Goal: Task Accomplishment & Management: Use online tool/utility

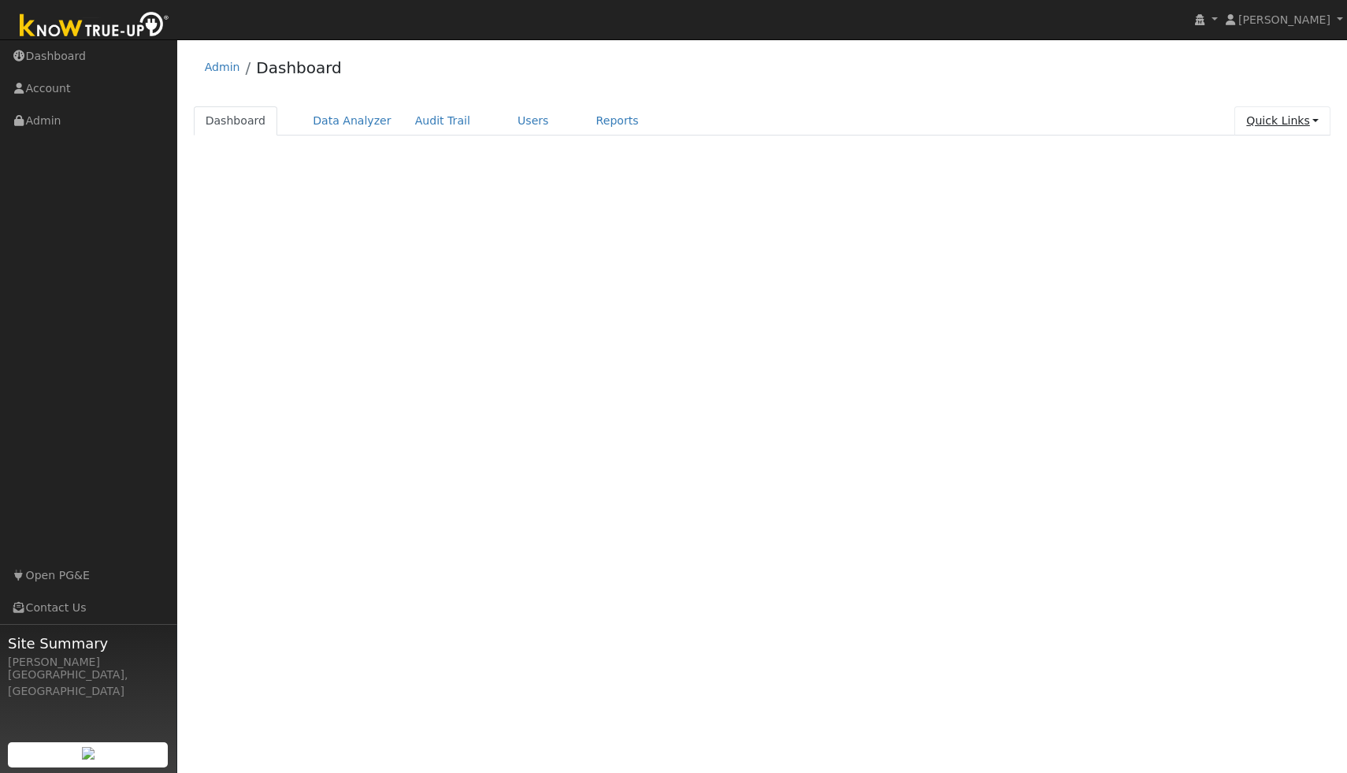
click at [1270, 119] on link "Quick Links" at bounding box center [1283, 120] width 96 height 29
click at [1265, 205] on link "Run a Scenario Report" at bounding box center [1252, 211] width 160 height 22
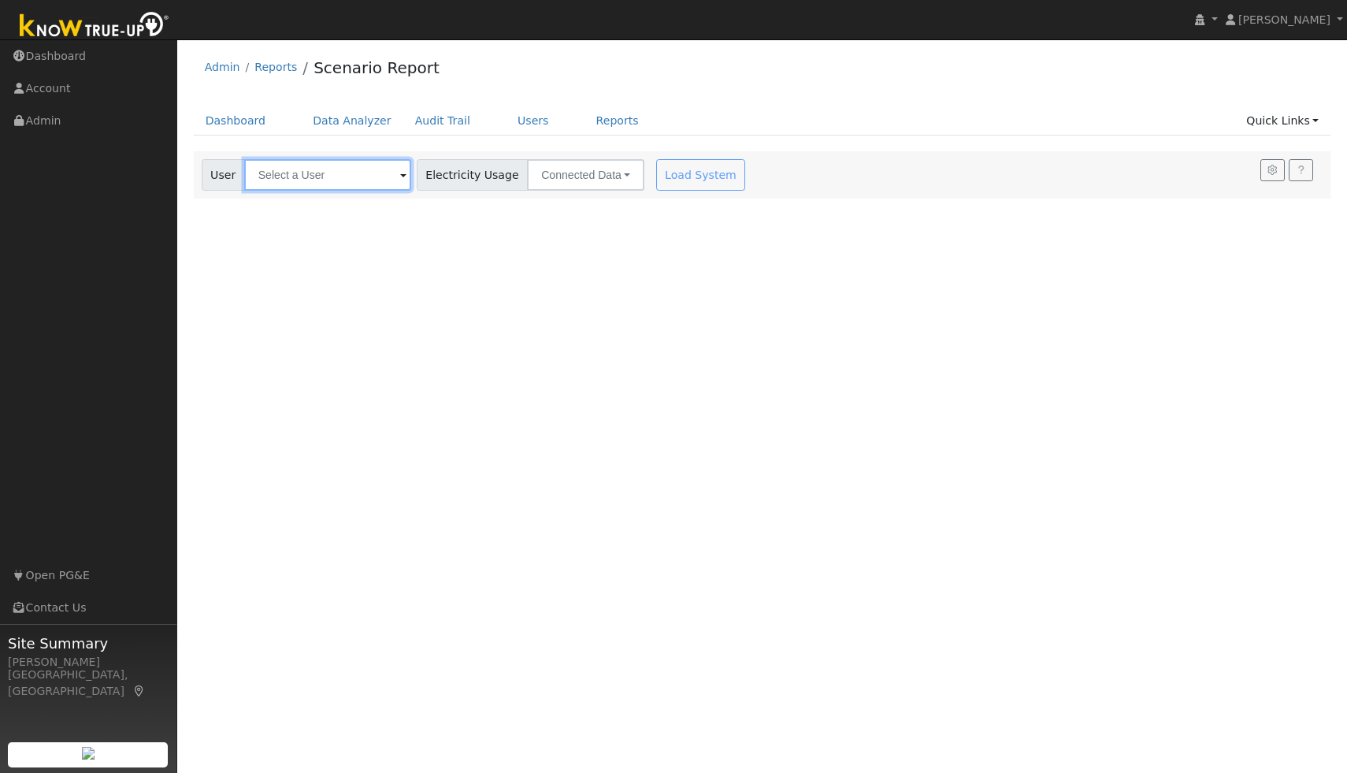
click at [361, 178] on input "text" at bounding box center [327, 175] width 167 height 32
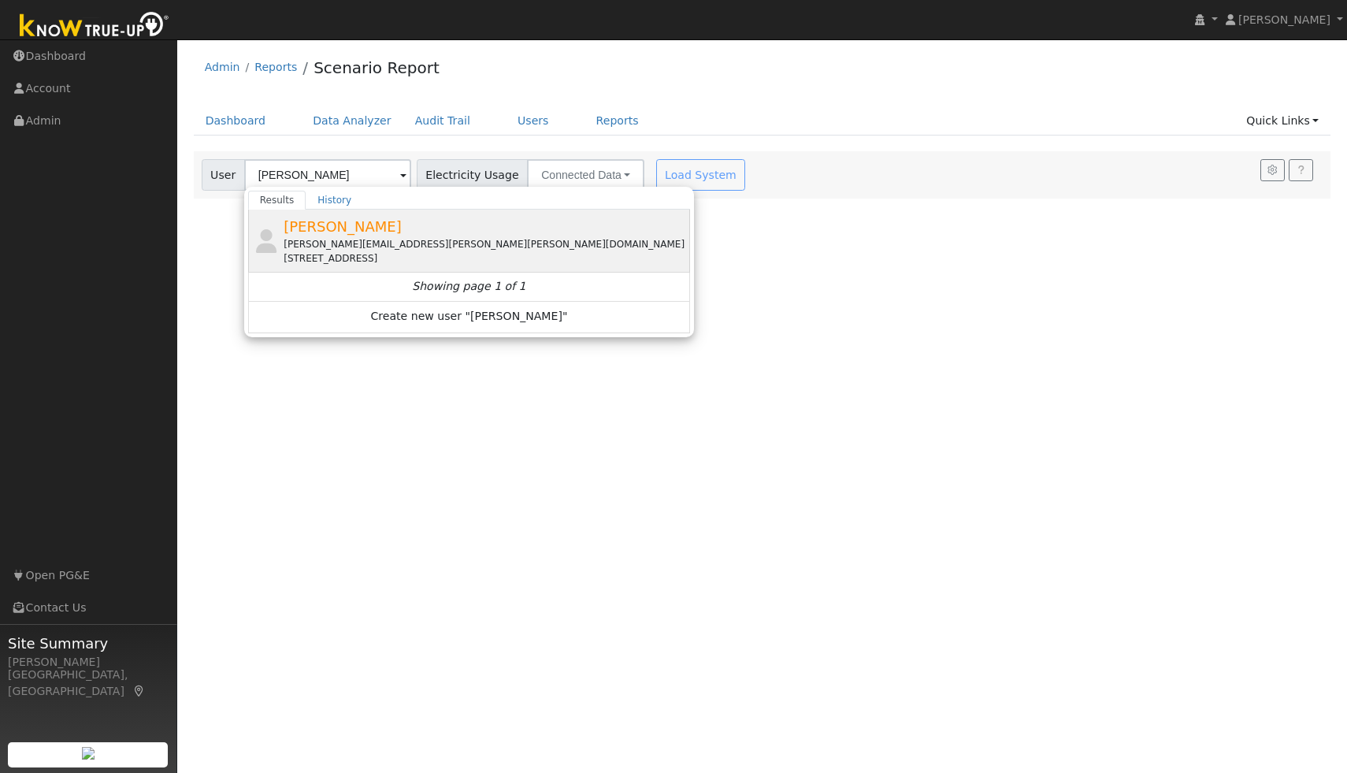
click at [361, 243] on div "jonathan.blake.mitchell@gmail.com" at bounding box center [485, 244] width 403 height 14
type input "Jonathan Mitchell"
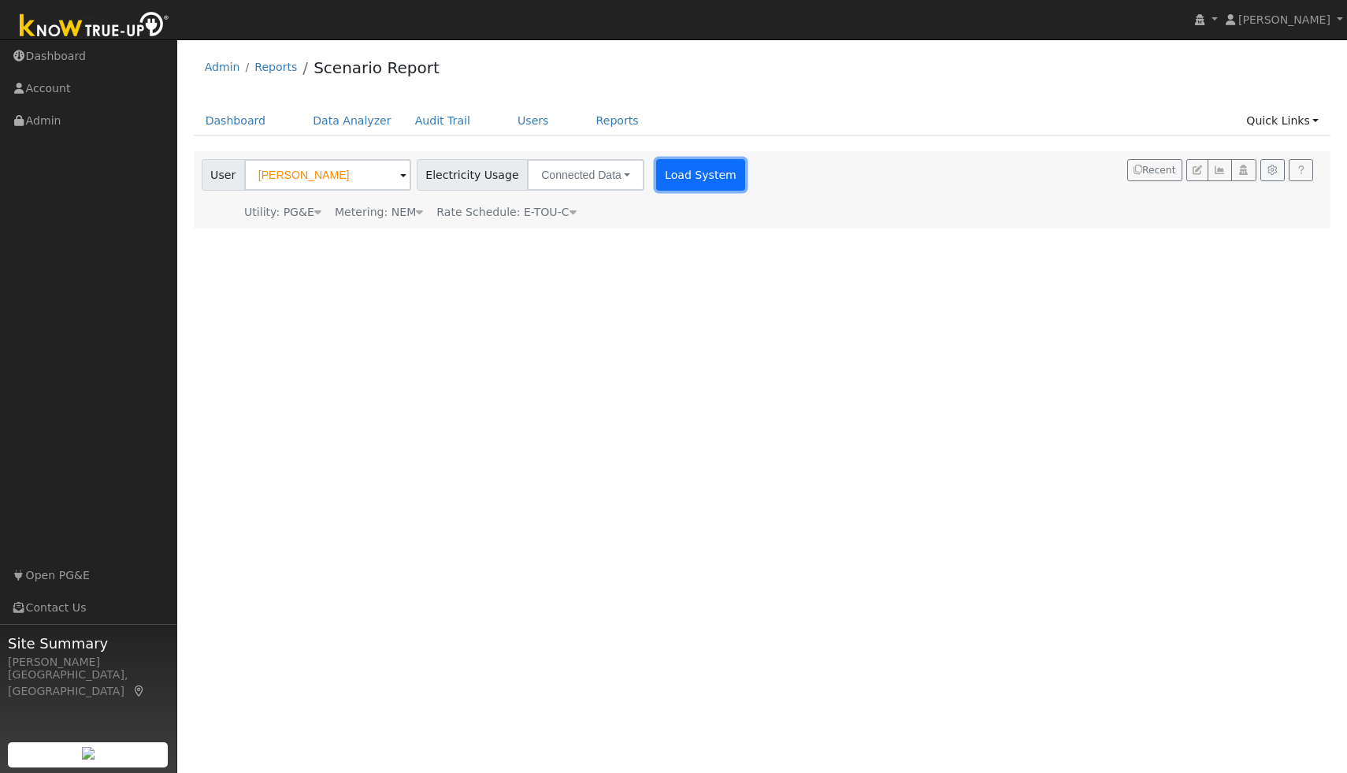
click at [697, 178] on button "Load System" at bounding box center [701, 175] width 90 height 32
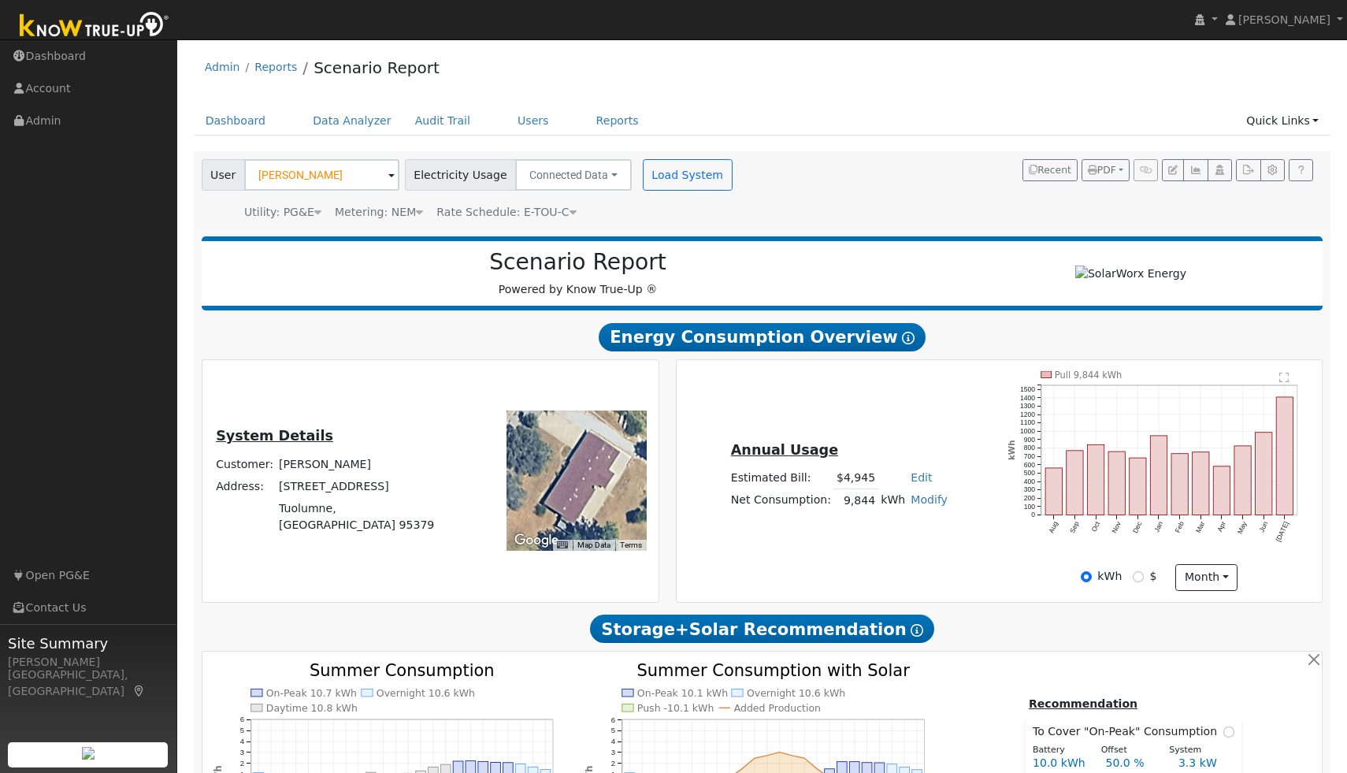
click at [1282, 545] on icon "Pull 9,844 kWh Aug Sep Oct Nov Dec Jan Feb Mar Apr May Jun Jul 0 100 200 300 40…" at bounding box center [1159, 466] width 303 height 191
click at [1245, 171] on icon "button" at bounding box center [1248, 169] width 12 height 9
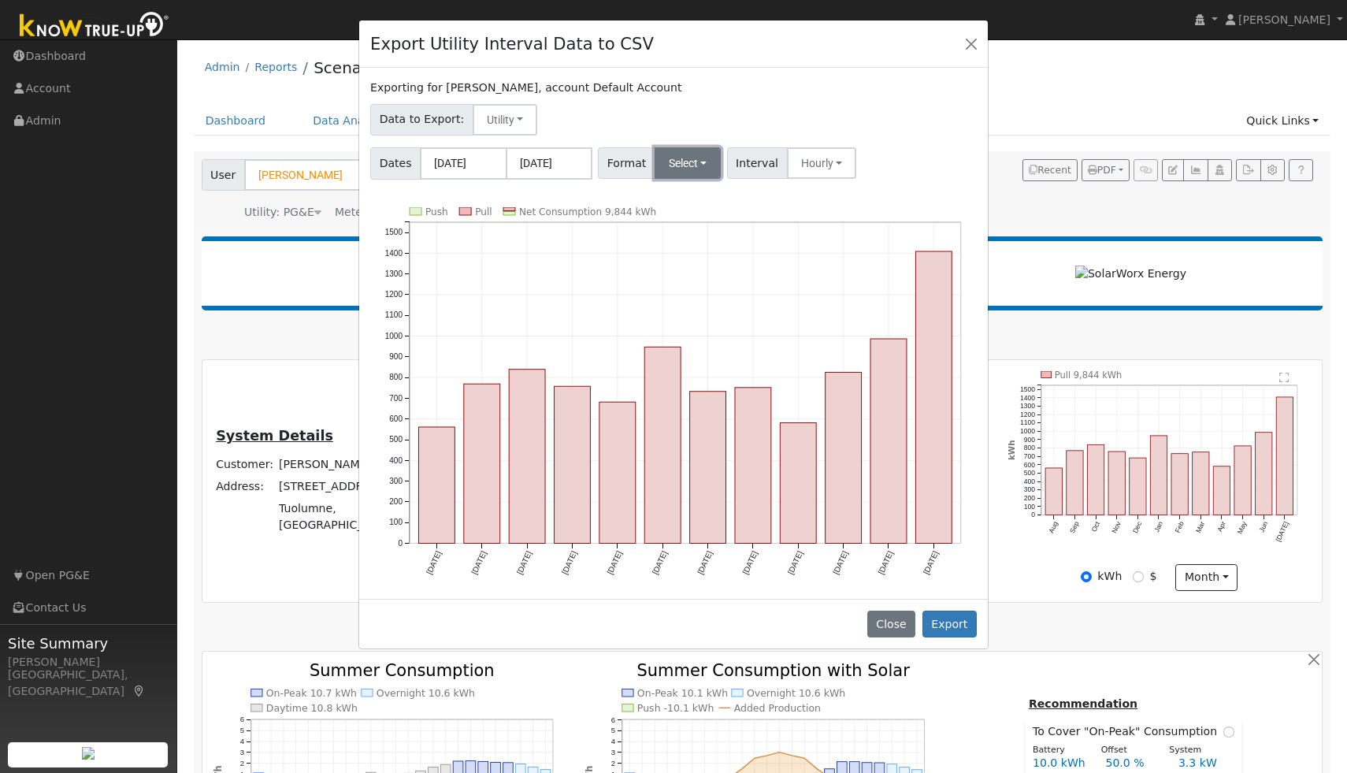
click at [658, 153] on button "Select" at bounding box center [688, 163] width 67 height 32
click at [679, 194] on link "Generic" at bounding box center [708, 198] width 113 height 22
click at [964, 626] on button "Export" at bounding box center [950, 624] width 54 height 27
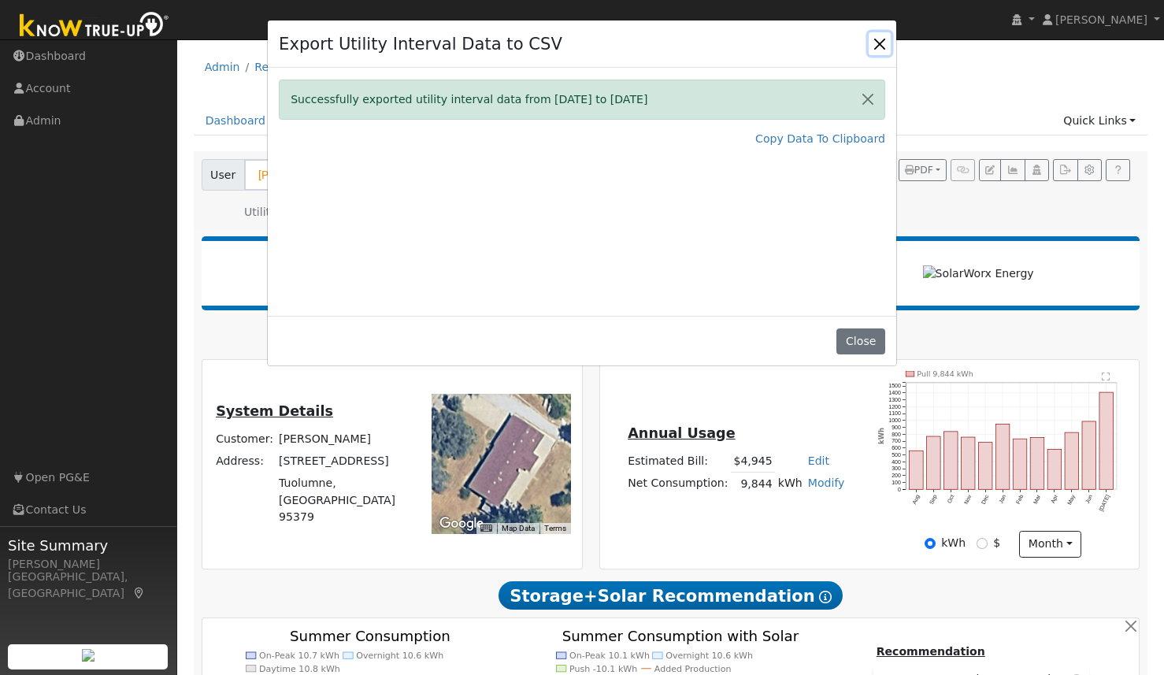
click at [879, 41] on button "Close" at bounding box center [880, 43] width 22 height 22
